Goal: Information Seeking & Learning: Learn about a topic

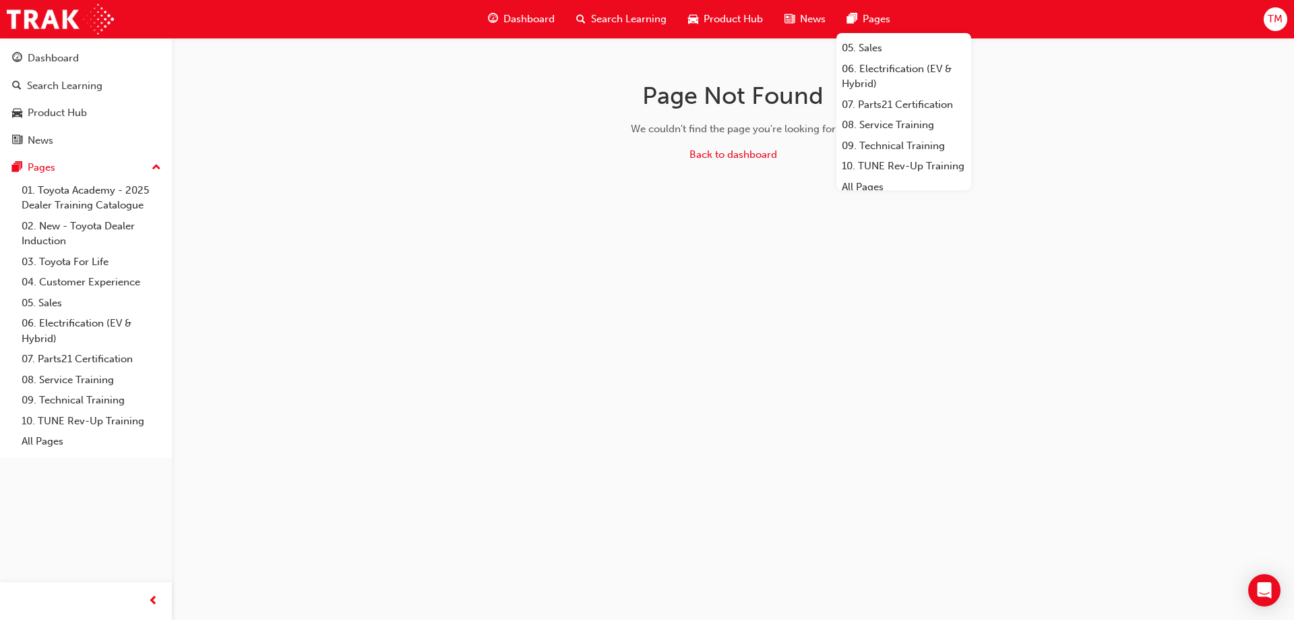
scroll to position [160, 0]
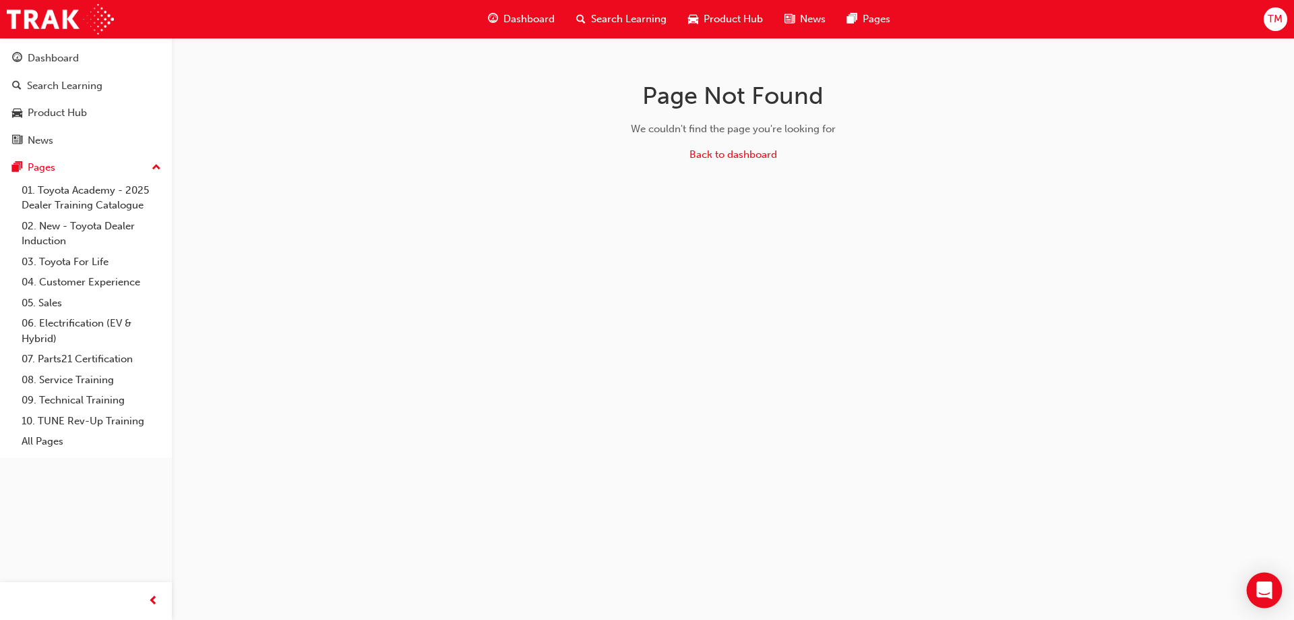
click at [1268, 589] on icon "Open Intercom Messenger" at bounding box center [1265, 590] width 16 height 18
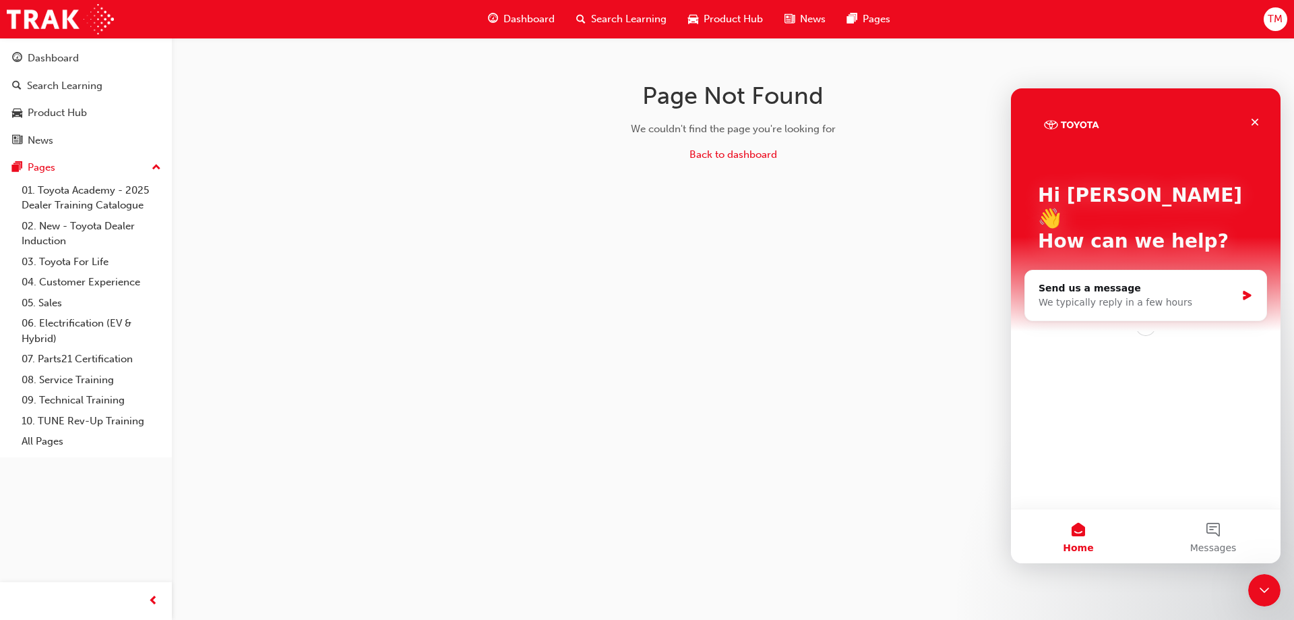
scroll to position [0, 0]
click at [1218, 525] on button "1 Messages" at bounding box center [1213, 536] width 135 height 54
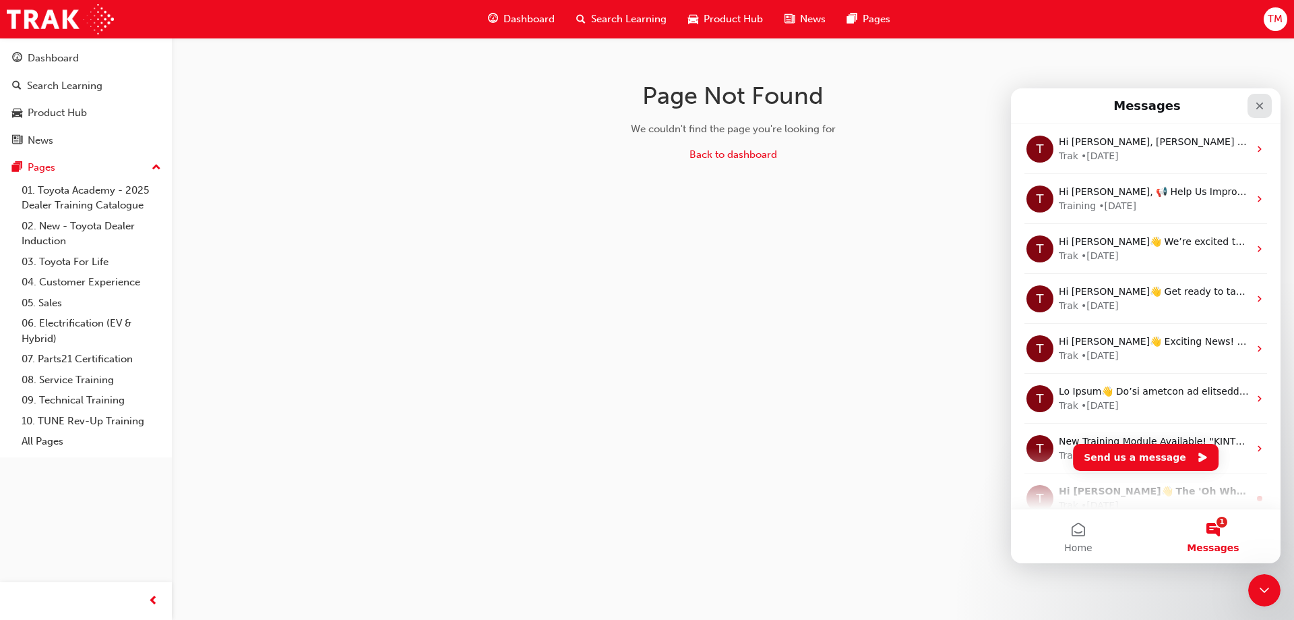
click at [1265, 109] on icon "Close" at bounding box center [1260, 105] width 11 height 11
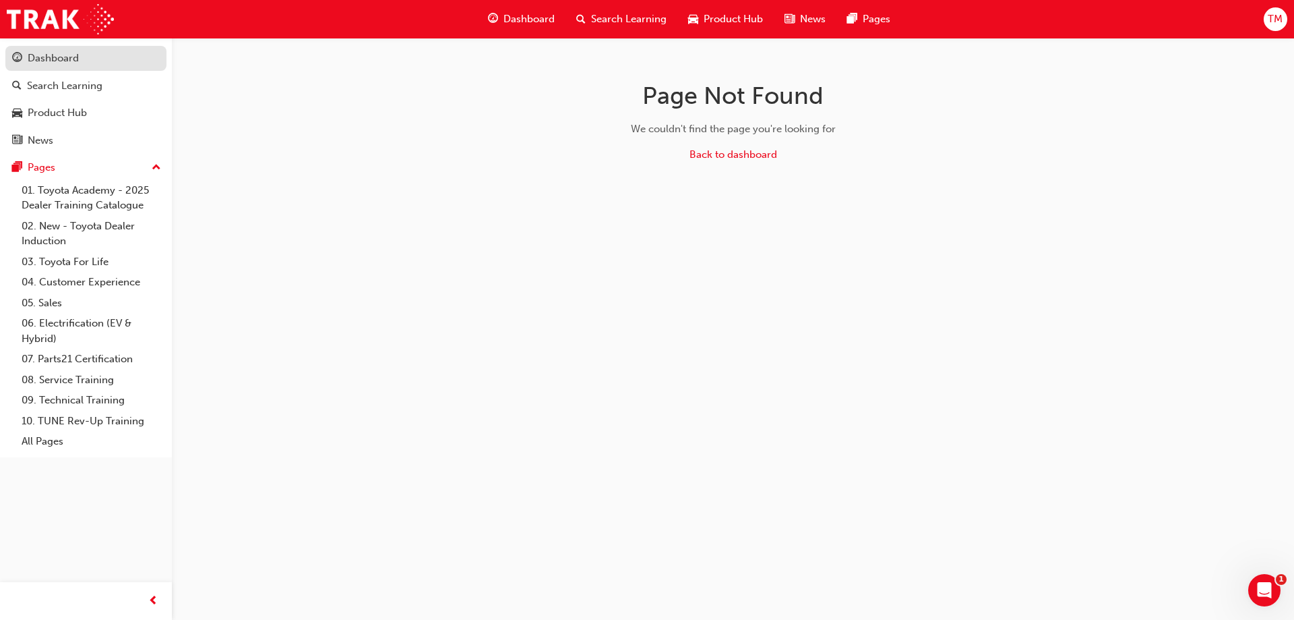
click at [91, 61] on div "Dashboard" at bounding box center [86, 58] width 148 height 17
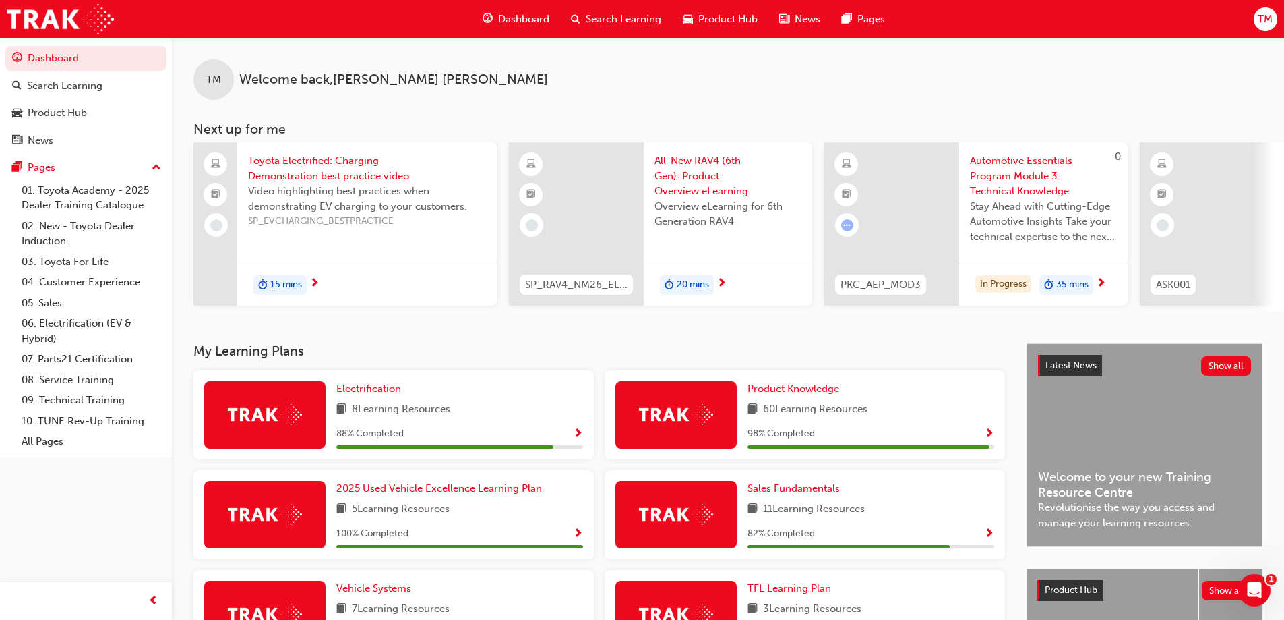
click at [1007, 167] on span "Automotive Essentials Program Module 3: Technical Knowledge" at bounding box center [1043, 176] width 147 height 46
